Goal: Download file/media

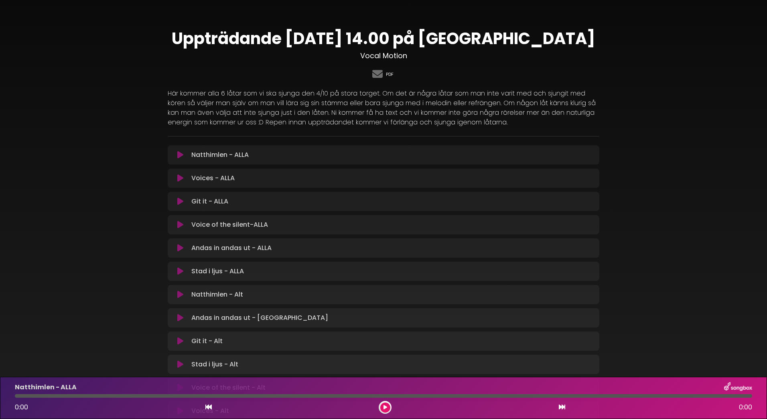
click at [388, 75] on link "PDF" at bounding box center [390, 74] width 8 height 7
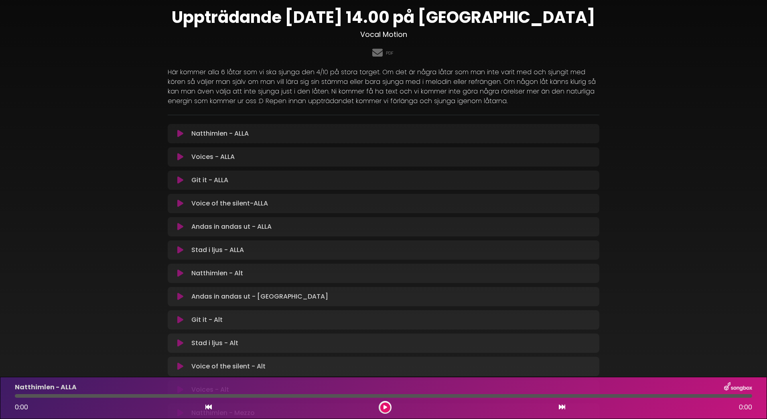
scroll to position [40, 0]
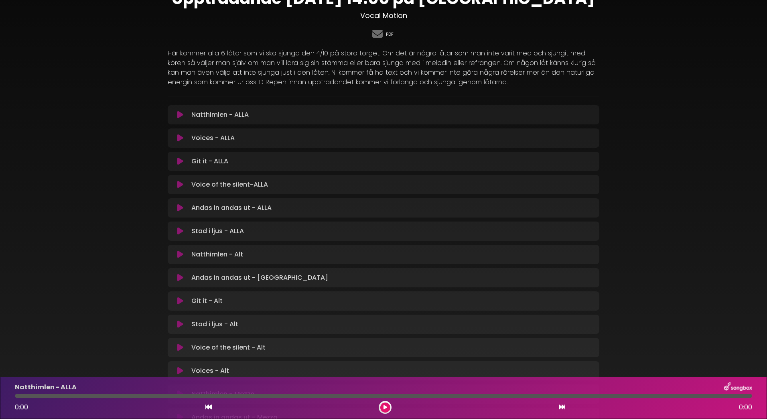
click at [389, 35] on link "PDF" at bounding box center [390, 34] width 8 height 7
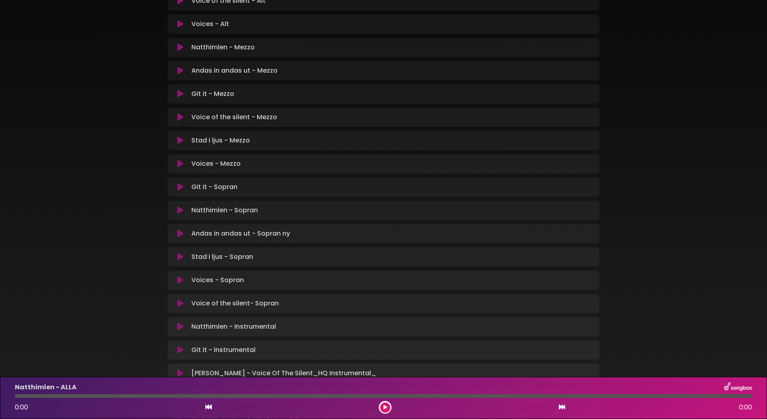
scroll to position [521, 0]
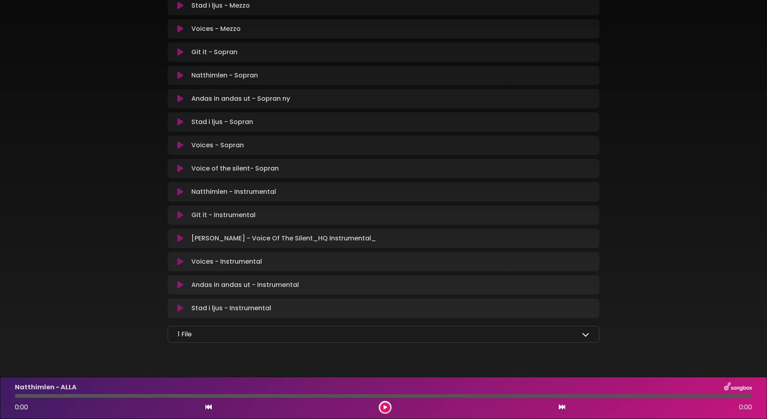
click at [588, 334] on icon at bounding box center [585, 333] width 7 height 7
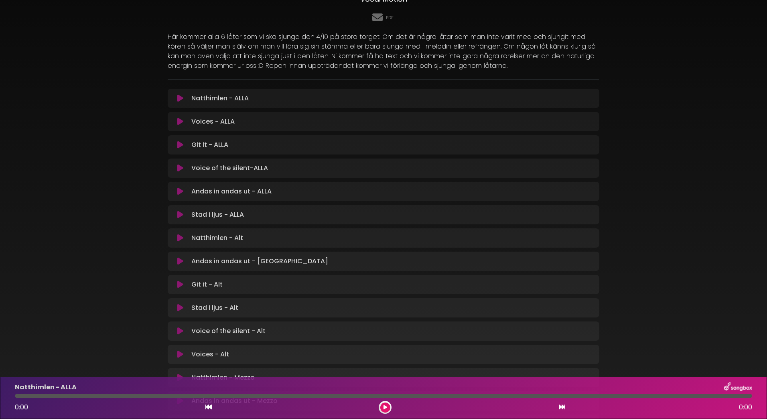
scroll to position [0, 0]
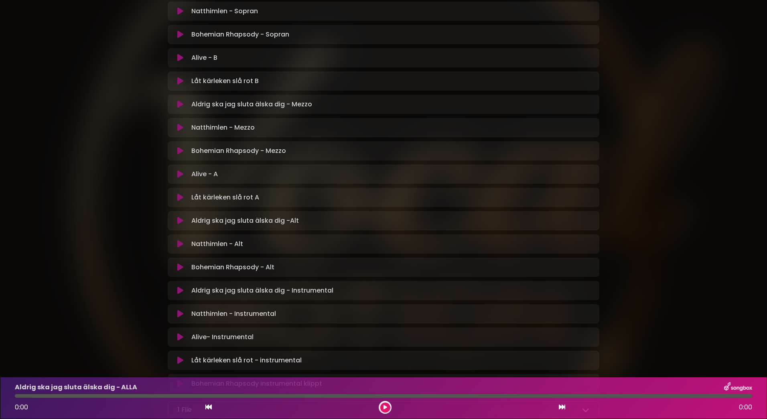
scroll to position [404, 0]
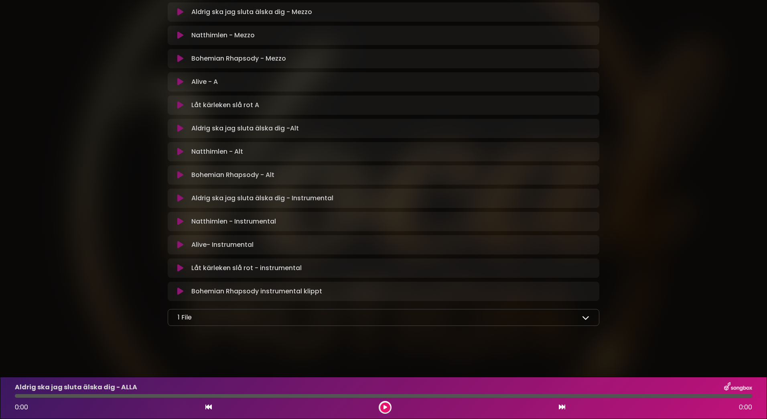
click at [184, 314] on p "1 File" at bounding box center [185, 317] width 14 height 10
click at [585, 318] on icon at bounding box center [585, 317] width 7 height 7
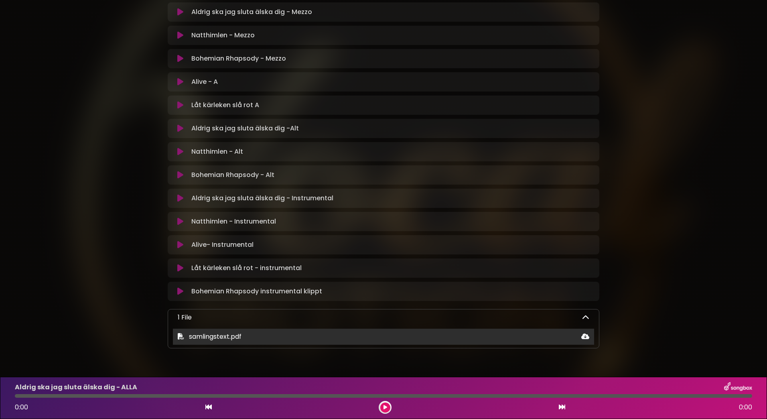
click at [269, 338] on div "samlingstext.pdf" at bounding box center [383, 337] width 421 height 10
click at [559, 337] on div "samlingstext.pdf" at bounding box center [383, 337] width 421 height 10
click at [587, 338] on icon at bounding box center [585, 336] width 8 height 6
